Goal: Task Accomplishment & Management: Use online tool/utility

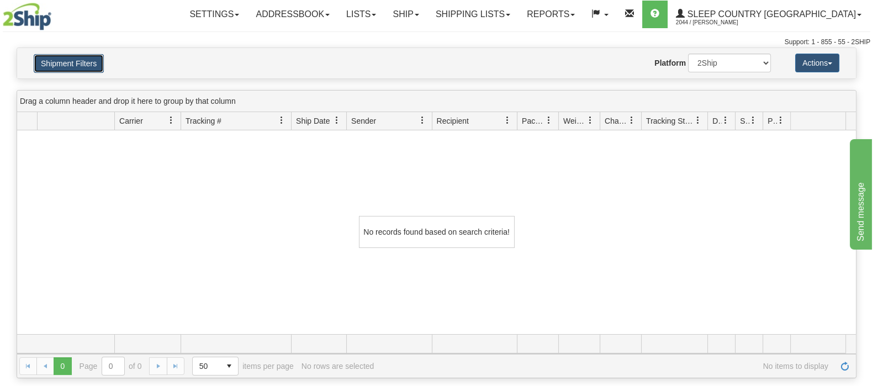
click at [103, 68] on button "Shipment Filters" at bounding box center [69, 63] width 70 height 19
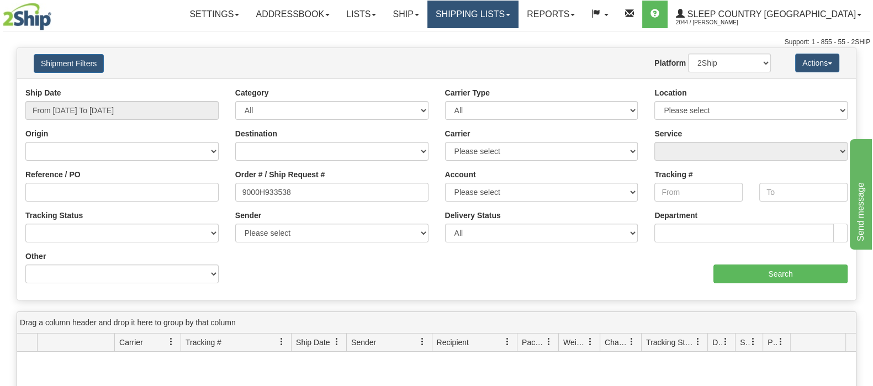
click at [503, 12] on link "Shipping lists" at bounding box center [472, 15] width 91 height 28
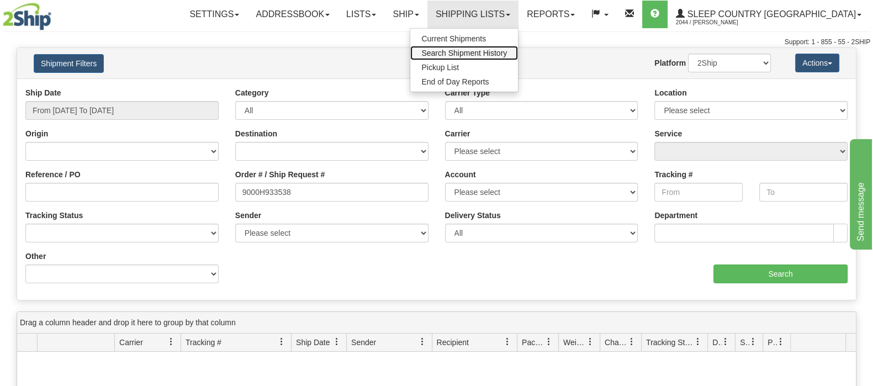
click at [505, 51] on span "Search Shipment History" at bounding box center [464, 53] width 86 height 9
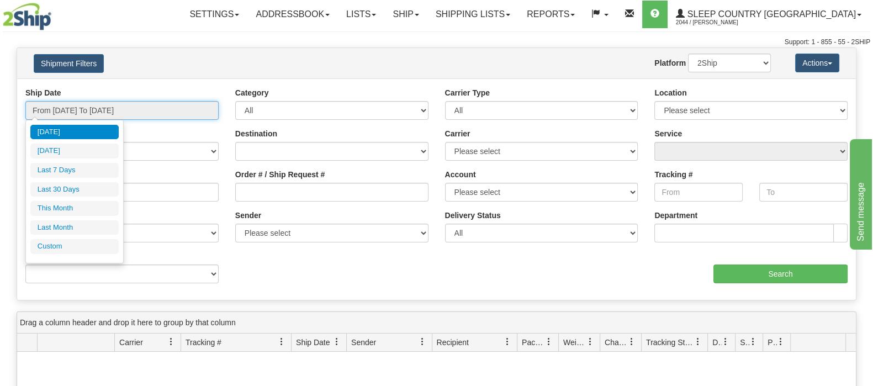
click at [144, 119] on input "From 08/27/2025 To 08/28/2025" at bounding box center [121, 110] width 193 height 19
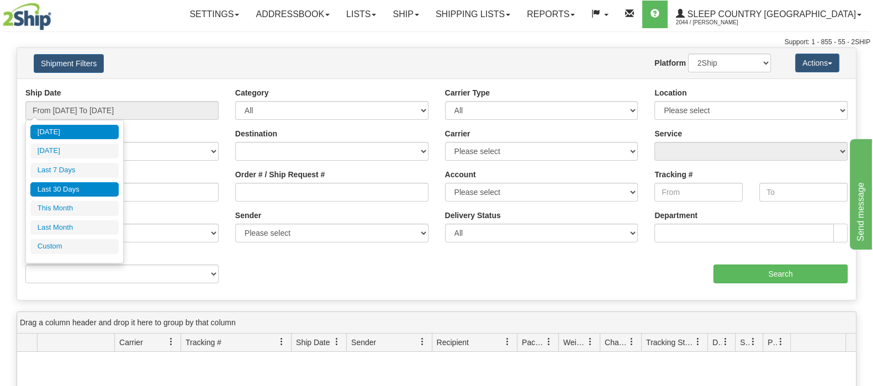
click at [86, 191] on li "Last 30 Days" at bounding box center [74, 189] width 88 height 15
type input "From 07/30/2025 To 08/28/2025"
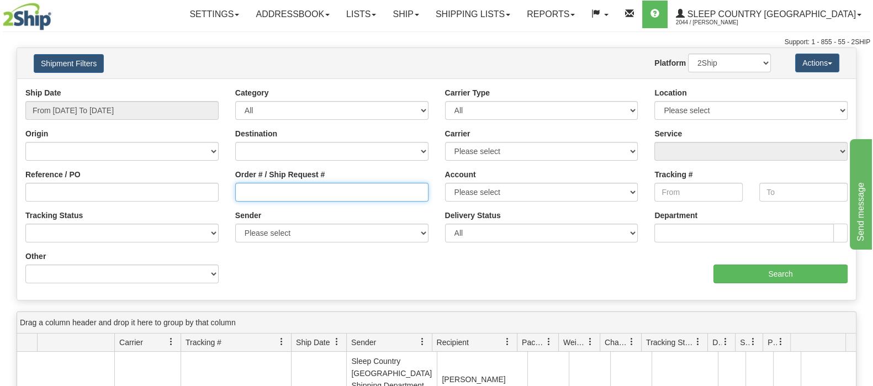
click at [281, 193] on input "Order # / Ship Request #" at bounding box center [331, 192] width 193 height 19
paste input "9000I011206"
type input "9000I011206"
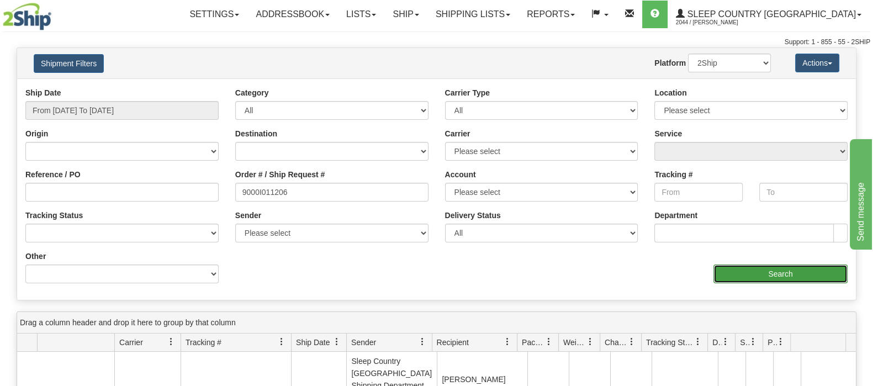
click at [761, 280] on input "Search" at bounding box center [781, 274] width 134 height 19
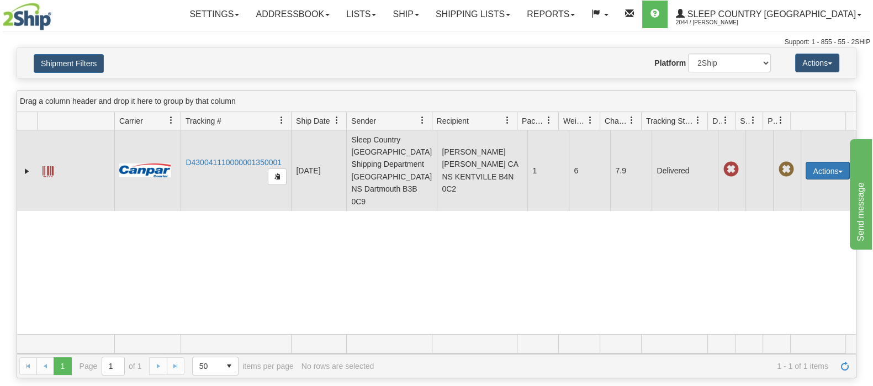
click at [824, 162] on button "Actions" at bounding box center [828, 171] width 44 height 18
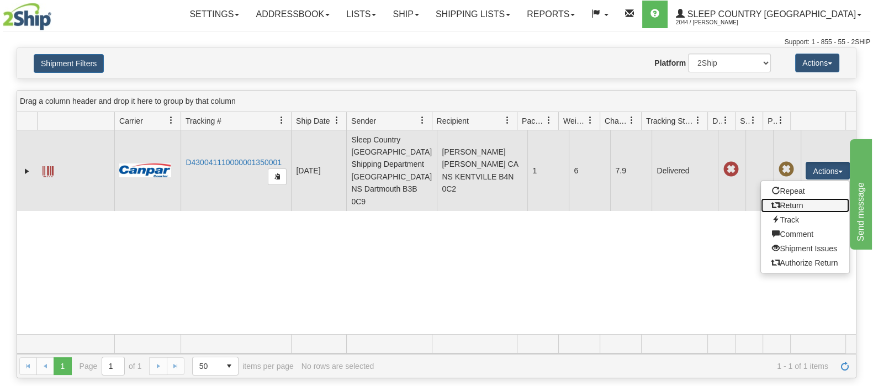
click at [786, 198] on link "Return" at bounding box center [805, 205] width 88 height 14
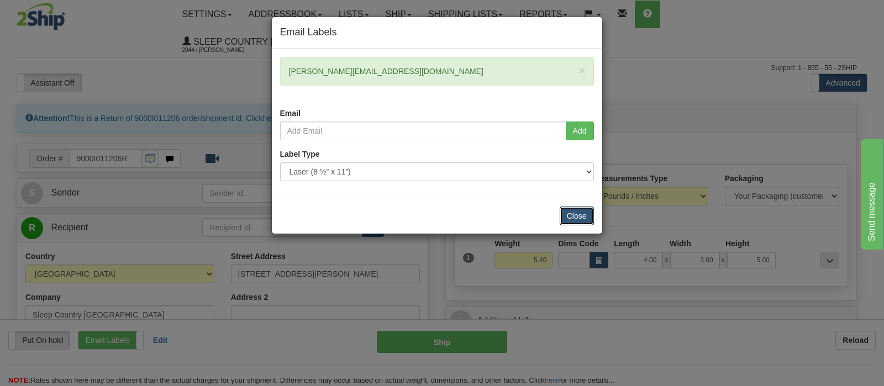
drag, startPoint x: 566, startPoint y: 212, endPoint x: 542, endPoint y: 212, distance: 23.8
click at [566, 212] on button "Close" at bounding box center [576, 216] width 34 height 19
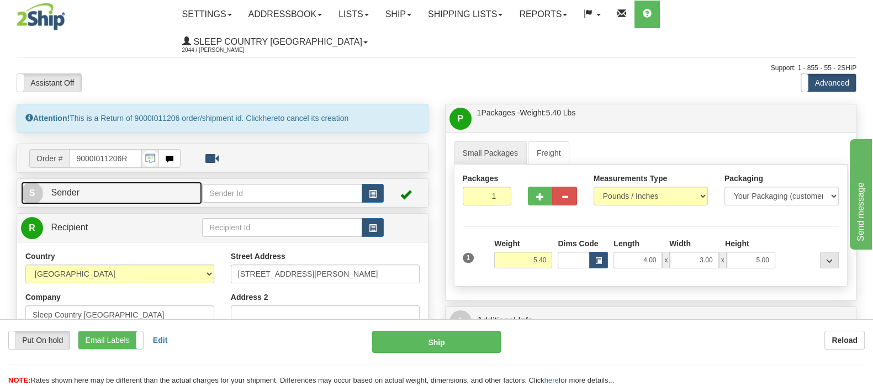
click at [131, 182] on link "S Sender" at bounding box center [111, 193] width 181 height 23
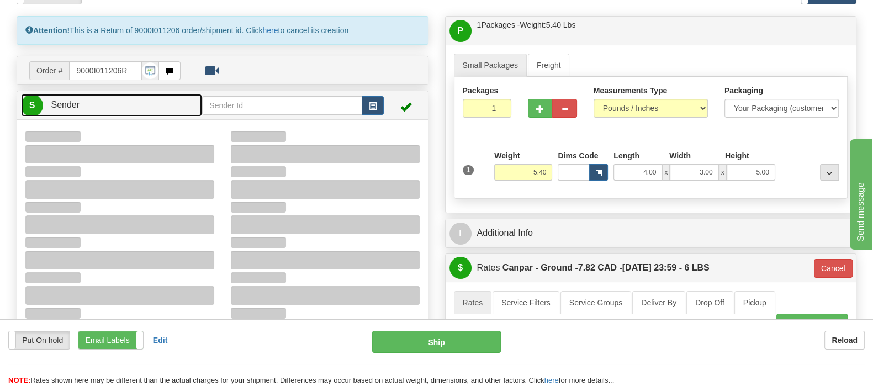
type input "20:49"
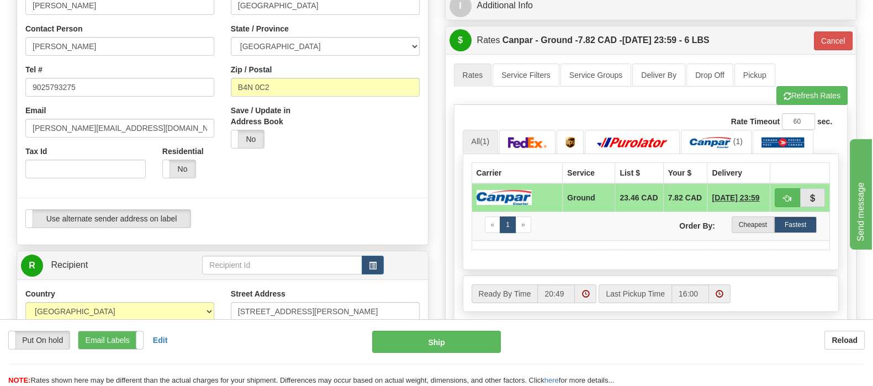
scroll to position [345, 0]
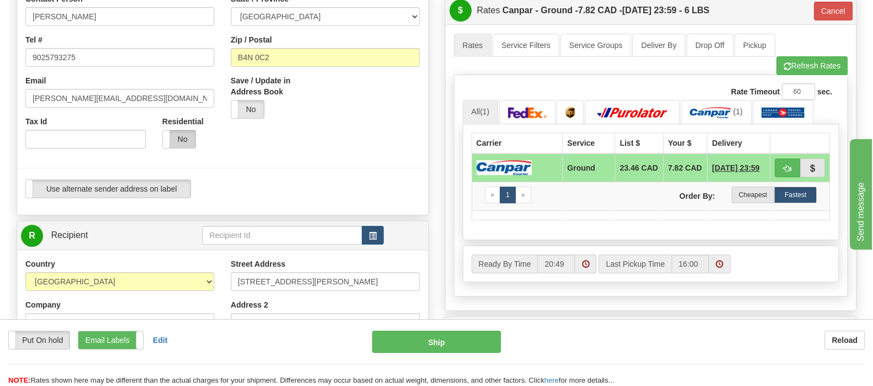
click at [186, 130] on label "No" at bounding box center [179, 139] width 33 height 18
type input "1"
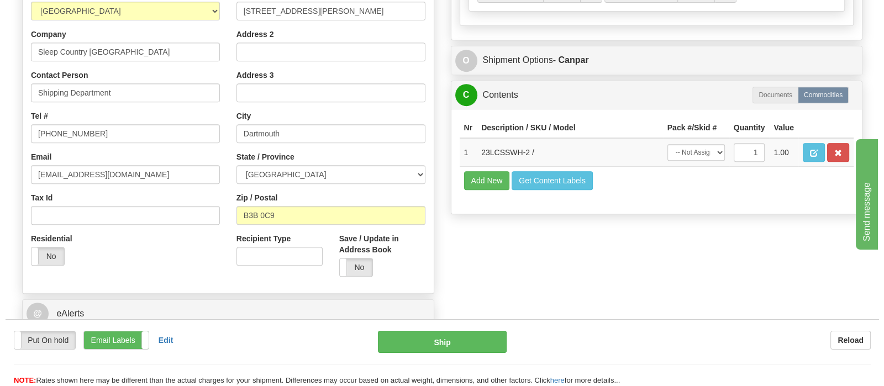
scroll to position [552, 0]
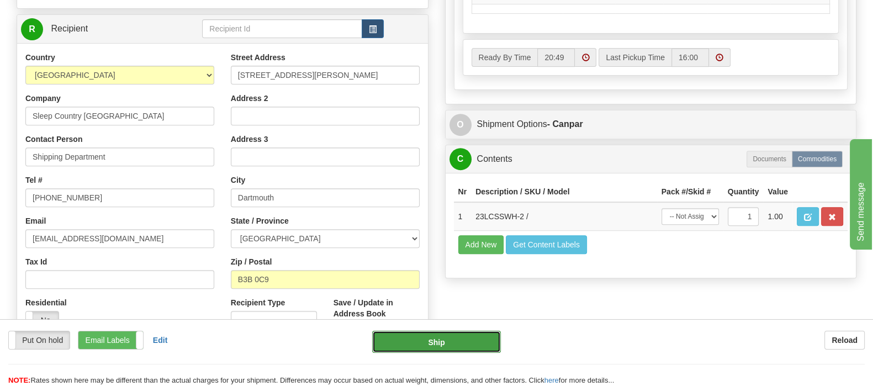
click at [408, 349] on button "Ship" at bounding box center [436, 342] width 129 height 22
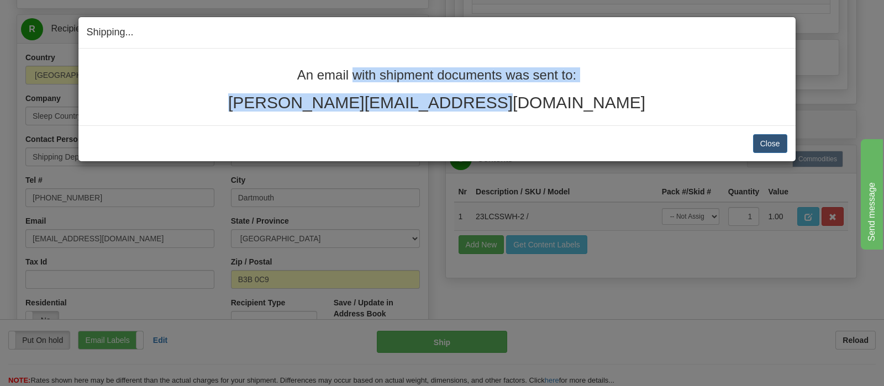
drag, startPoint x: 541, startPoint y: 112, endPoint x: 246, endPoint y: 91, distance: 296.2
click at [273, 76] on div "An email with shipment documents was sent to: [PERSON_NAME][EMAIL_ADDRESS][DOMA…" at bounding box center [437, 90] width 700 height 44
copy div "An email with shipment documents was sent to: [PERSON_NAME][EMAIL_ADDRESS][DOMA…"
